Goal: Task Accomplishment & Management: Complete application form

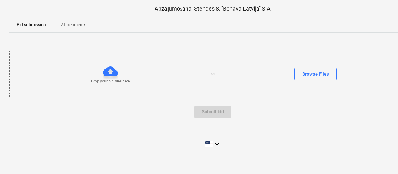
click at [71, 23] on p "Attachments" at bounding box center [73, 24] width 25 height 7
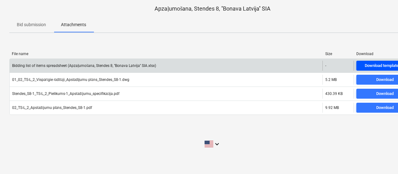
click at [366, 68] on div "Download template file" at bounding box center [384, 65] width 40 height 7
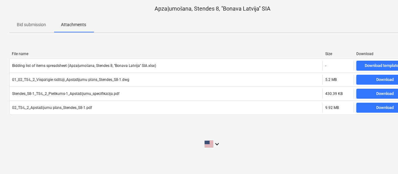
click at [31, 23] on p "Bid submission" at bounding box center [31, 24] width 29 height 7
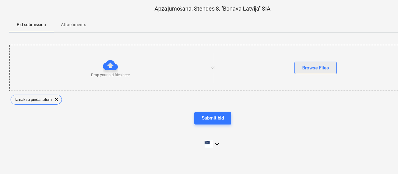
click at [310, 69] on div "Browse Files" at bounding box center [315, 68] width 27 height 8
click at [59, 98] on span "clear" at bounding box center [56, 99] width 7 height 7
click at [218, 141] on icon "keyboard_arrow_down" at bounding box center [216, 143] width 7 height 7
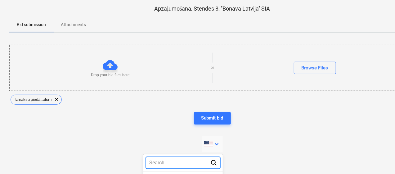
type input "l"
click at [211, 119] on div at bounding box center [197, 87] width 395 height 174
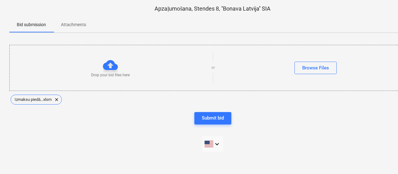
click at [211, 119] on div "Submit bid" at bounding box center [213, 118] width 22 height 8
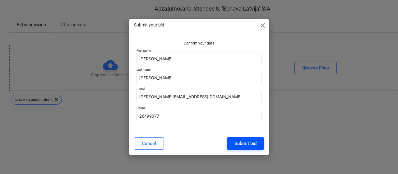
click at [253, 143] on div "Submit bid" at bounding box center [245, 143] width 22 height 8
